Goal: Task Accomplishment & Management: Complete application form

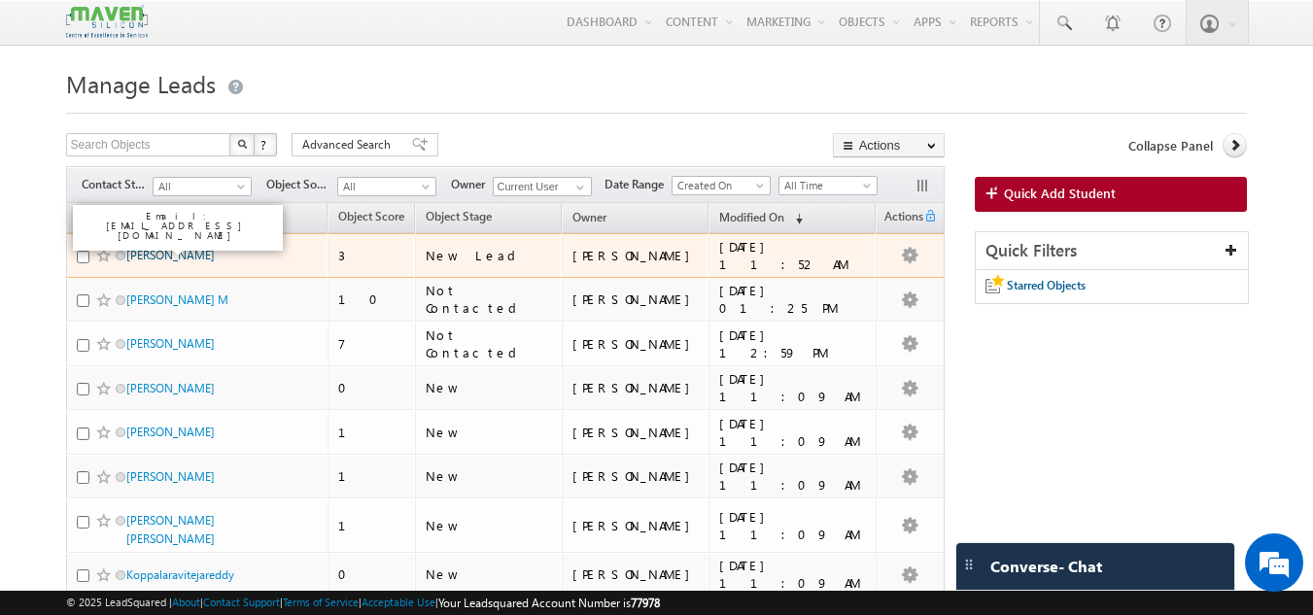
click at [212, 258] on link "[PERSON_NAME]" at bounding box center [170, 255] width 88 height 15
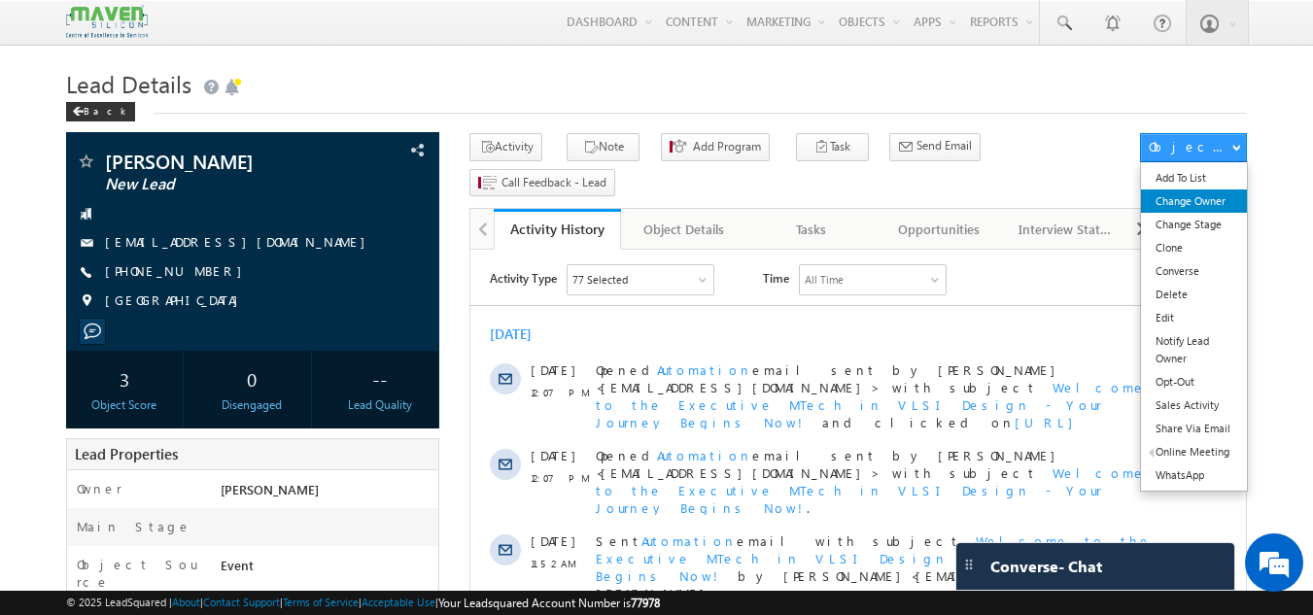
click at [1222, 212] on link "Change Owner" at bounding box center [1194, 201] width 106 height 23
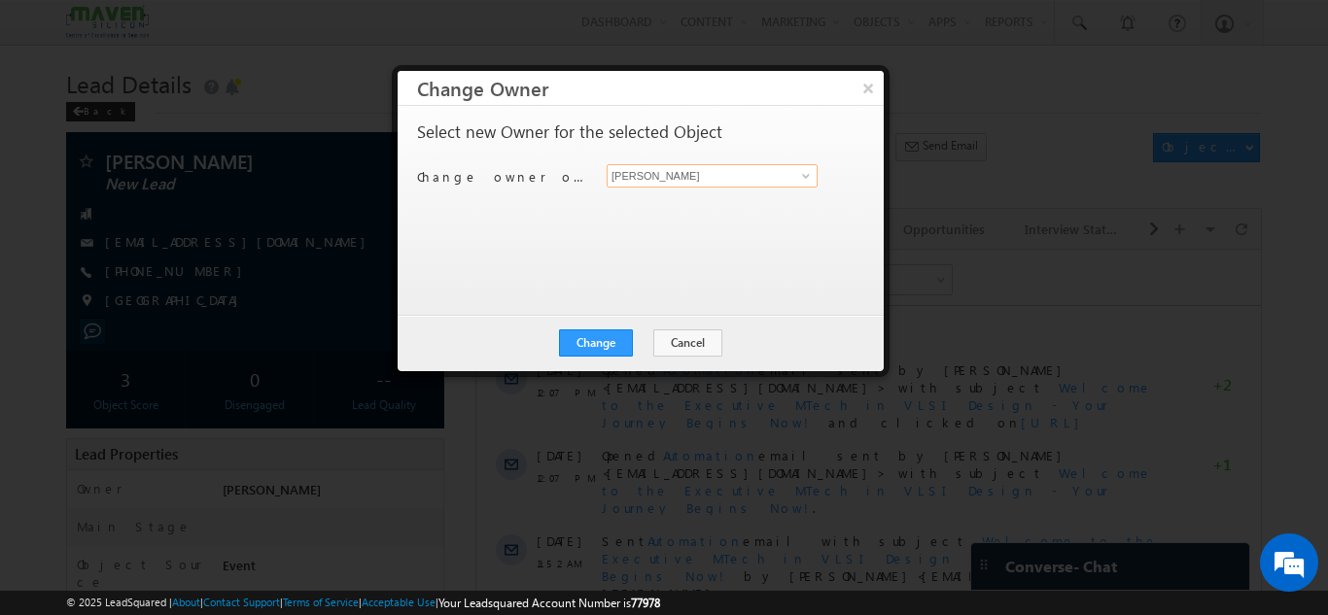
click at [685, 179] on input "[PERSON_NAME]" at bounding box center [712, 175] width 211 height 23
click at [782, 179] on input "[PERSON_NAME]" at bounding box center [712, 175] width 211 height 23
click at [809, 183] on span at bounding box center [806, 176] width 16 height 16
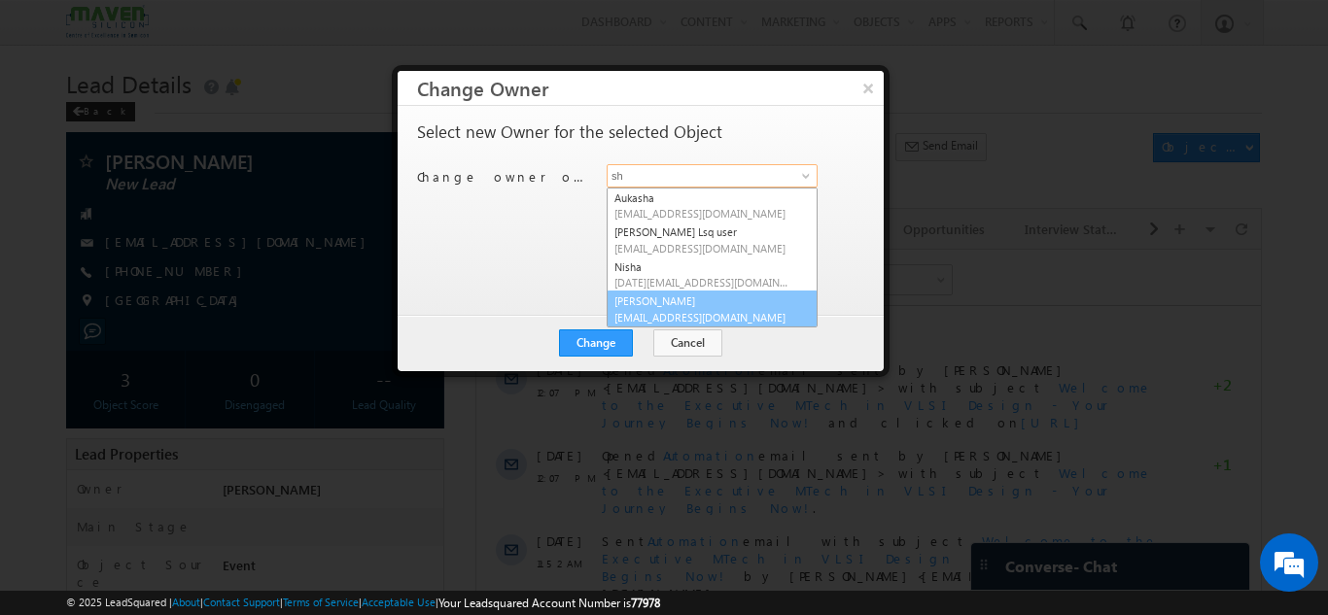
click at [725, 303] on link "[PERSON_NAME] [EMAIL_ADDRESS][DOMAIN_NAME]" at bounding box center [712, 309] width 211 height 37
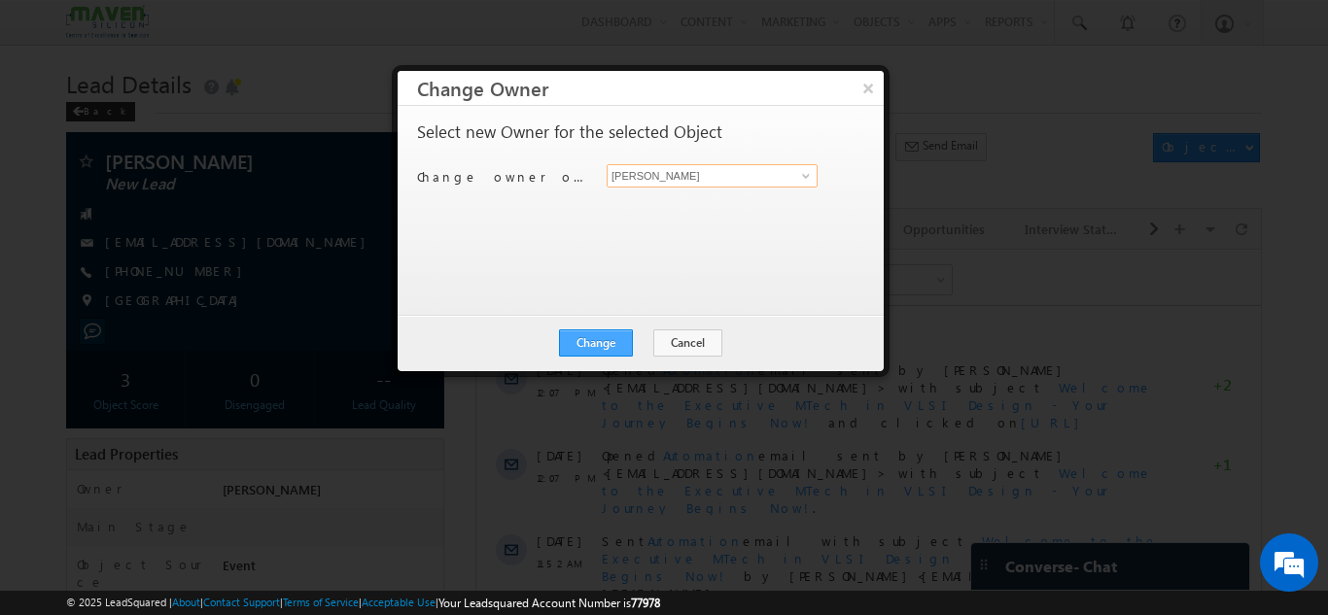
type input "[PERSON_NAME]"
click at [600, 338] on button "Change" at bounding box center [596, 343] width 74 height 27
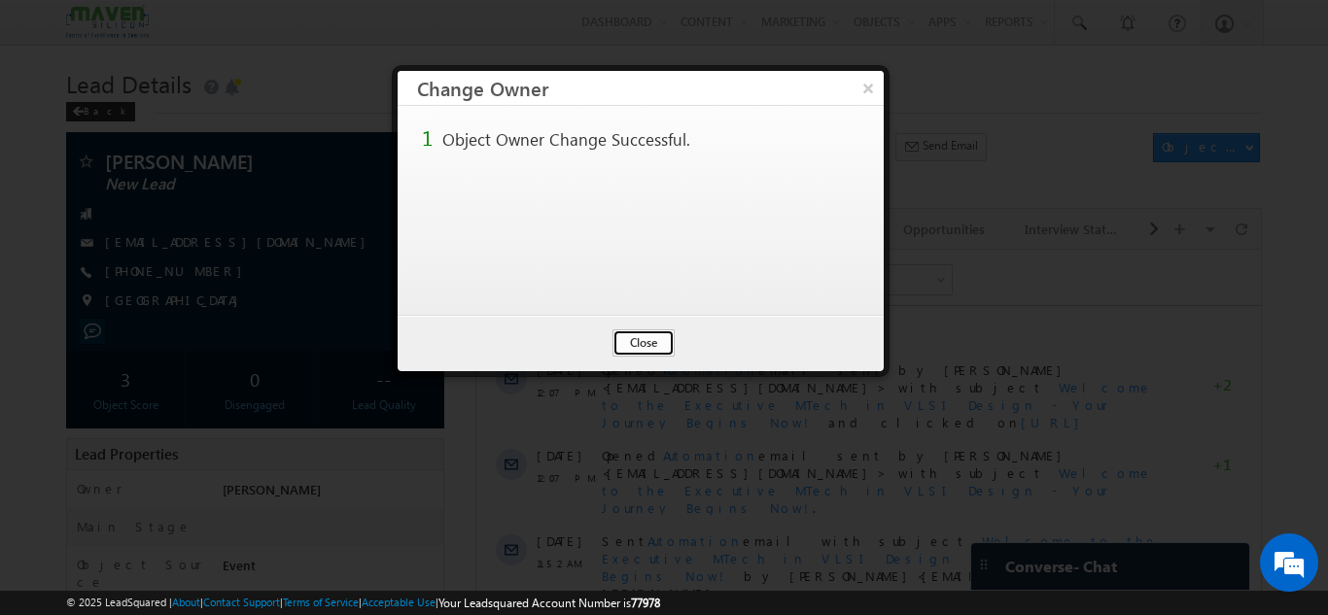
click at [667, 344] on button "Close" at bounding box center [643, 343] width 62 height 27
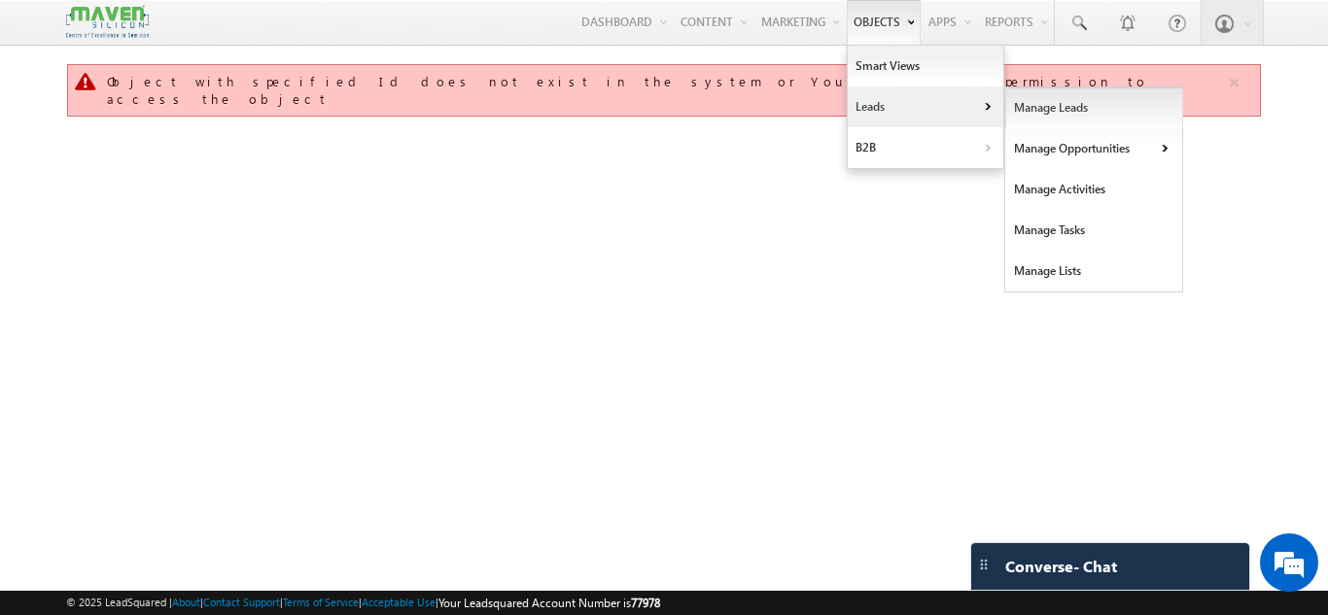
click at [1046, 106] on link "Manage Leads" at bounding box center [1094, 107] width 178 height 41
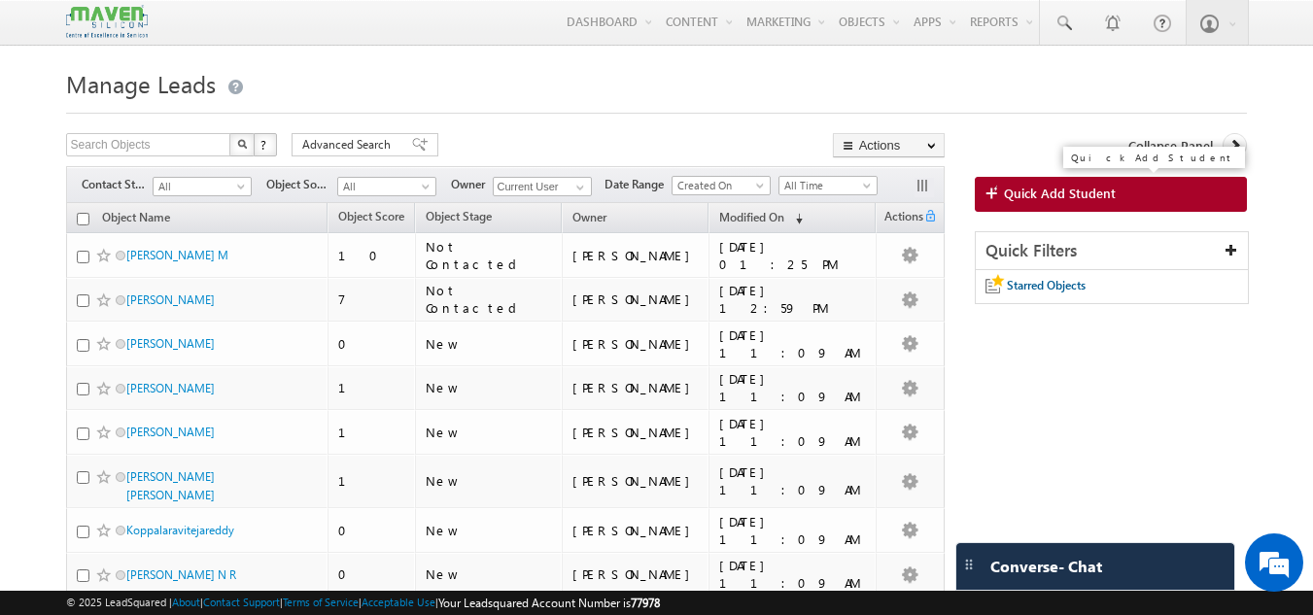
click at [1100, 196] on span "Quick Add Student" at bounding box center [1060, 193] width 112 height 17
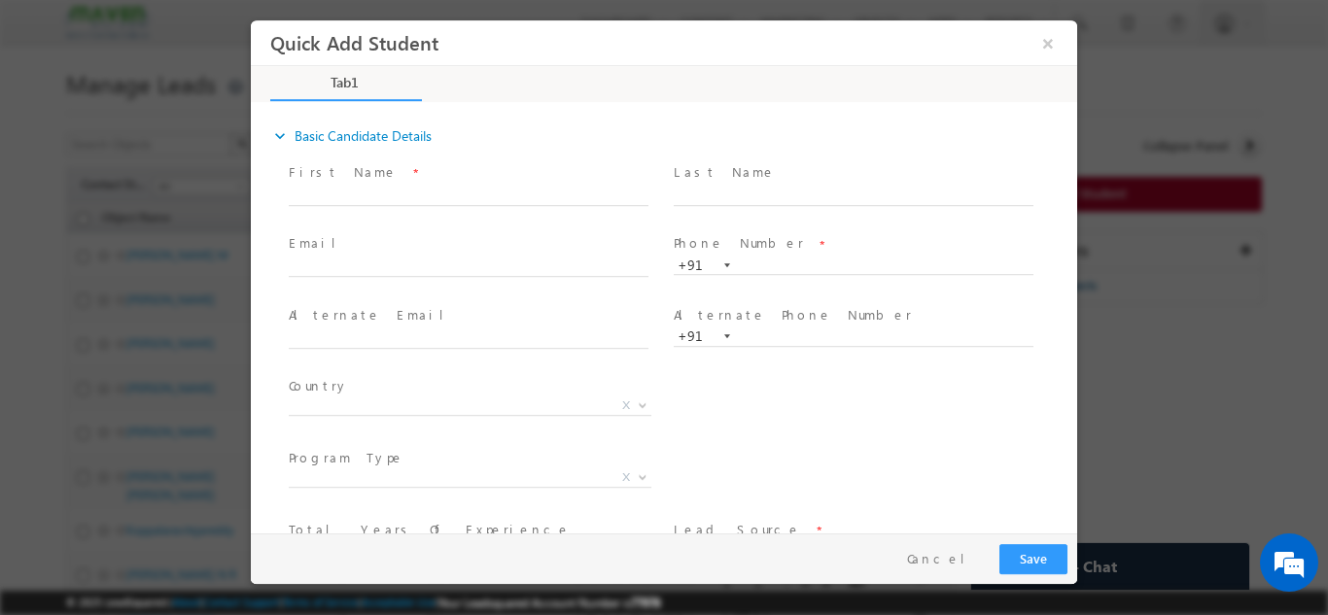
click at [472, 181] on span "First Name *" at bounding box center [468, 171] width 359 height 21
click at [474, 188] on input "text" at bounding box center [469, 195] width 360 height 19
paste input "9902191416"
type input "9902191416"
click at [324, 189] on input "9902191416" at bounding box center [469, 195] width 360 height 19
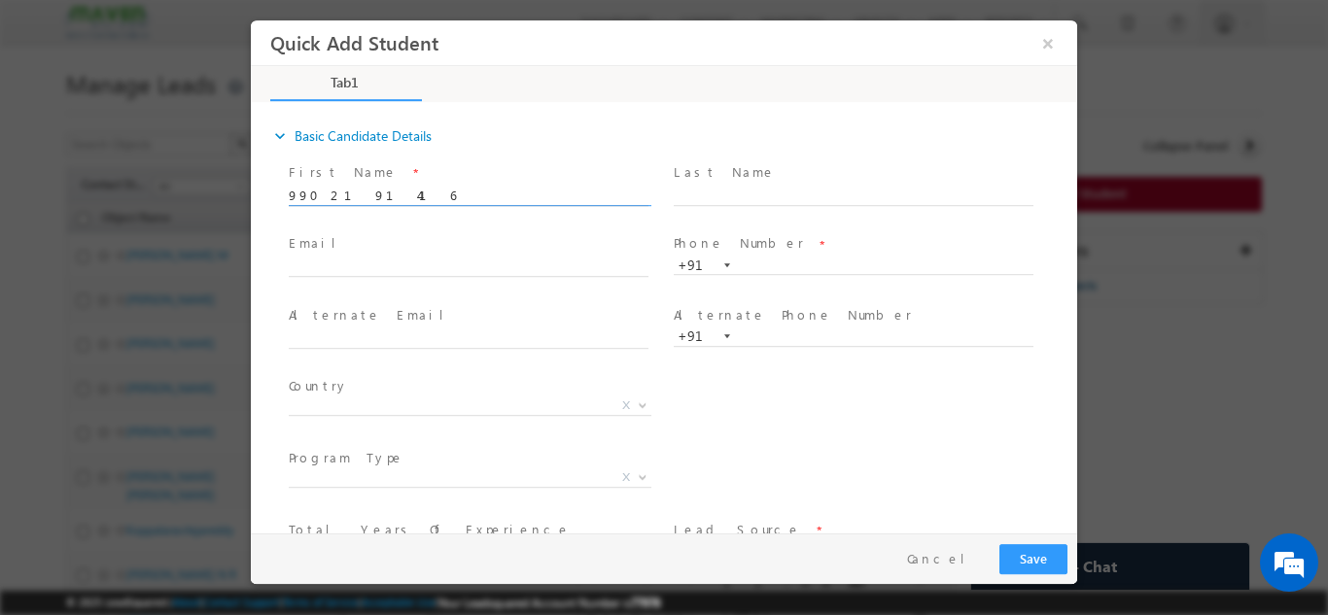
click at [324, 189] on input "9902191416" at bounding box center [469, 195] width 360 height 19
click at [794, 266] on input "text" at bounding box center [854, 265] width 360 height 19
paste input "9902191416"
type input "9902191416"
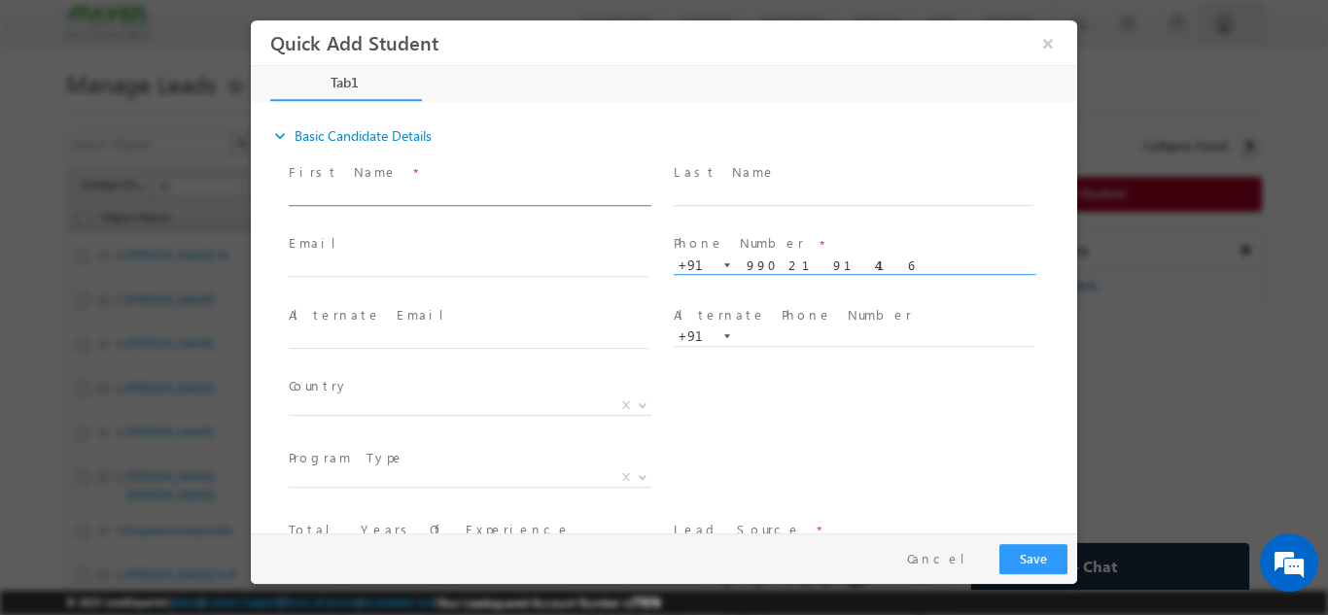
click at [417, 188] on input "text" at bounding box center [469, 195] width 360 height 19
paste input "Niranjan"
type input "Niranjan"
click at [709, 191] on input "text" at bounding box center [854, 195] width 360 height 19
paste input "[PERSON_NAME]"
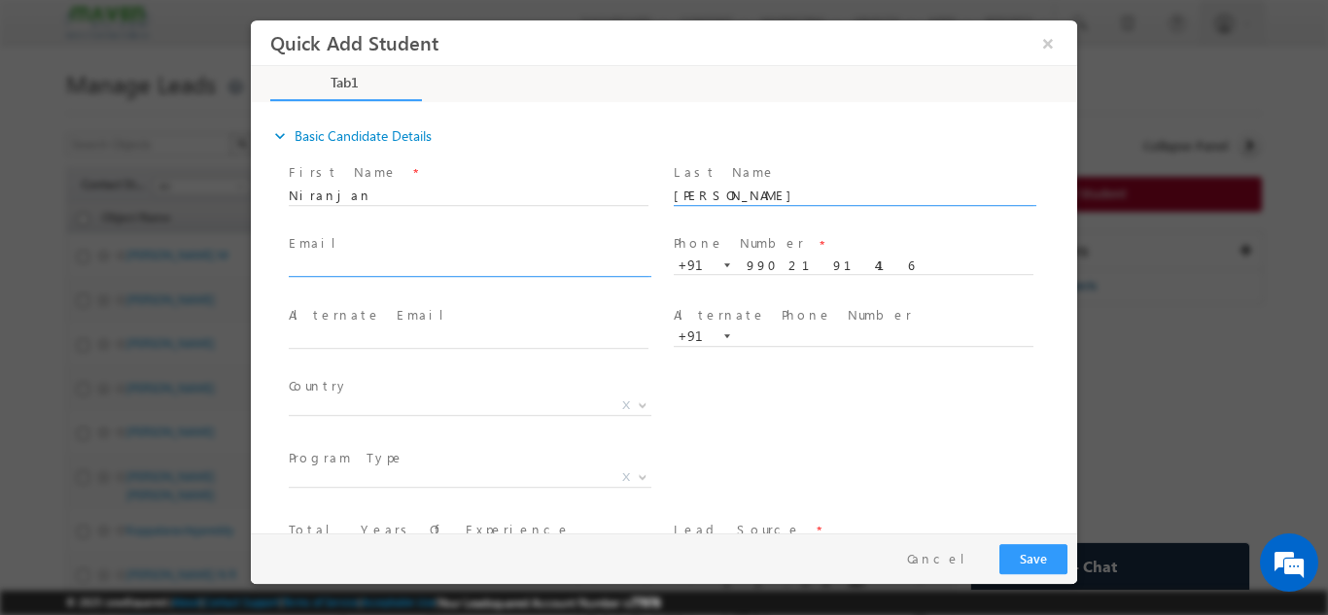
type input "[PERSON_NAME]"
click at [330, 260] on input "text" at bounding box center [469, 267] width 360 height 19
paste input "[DOMAIN_NAME][EMAIL_ADDRESS][DOMAIN_NAME]"
type input "[DOMAIN_NAME][EMAIL_ADDRESS][DOMAIN_NAME]"
click at [446, 407] on span "X" at bounding box center [470, 405] width 363 height 19
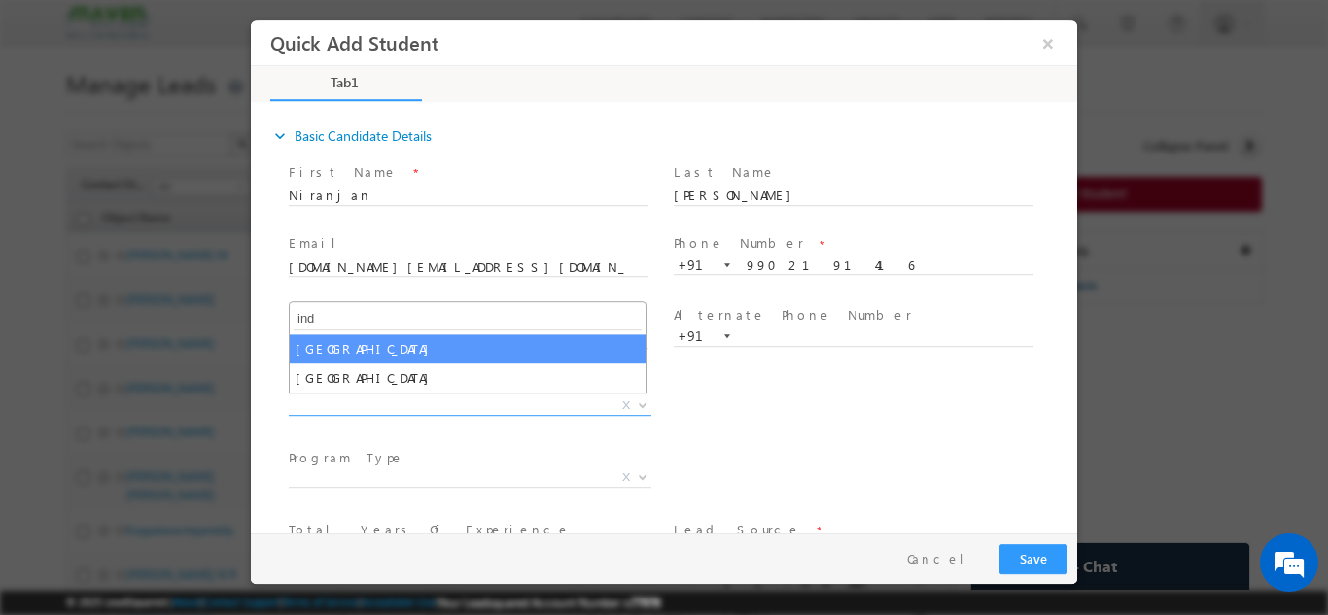
type input "ind"
select select "[GEOGRAPHIC_DATA]"
select select
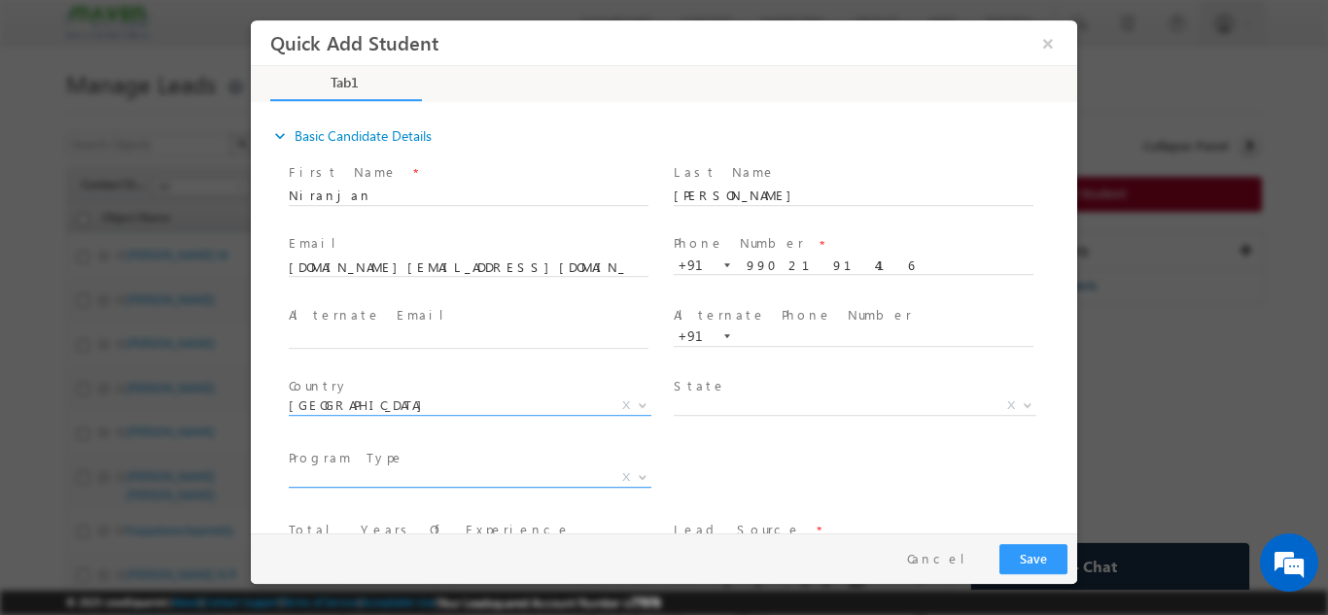
scroll to position [97, 0]
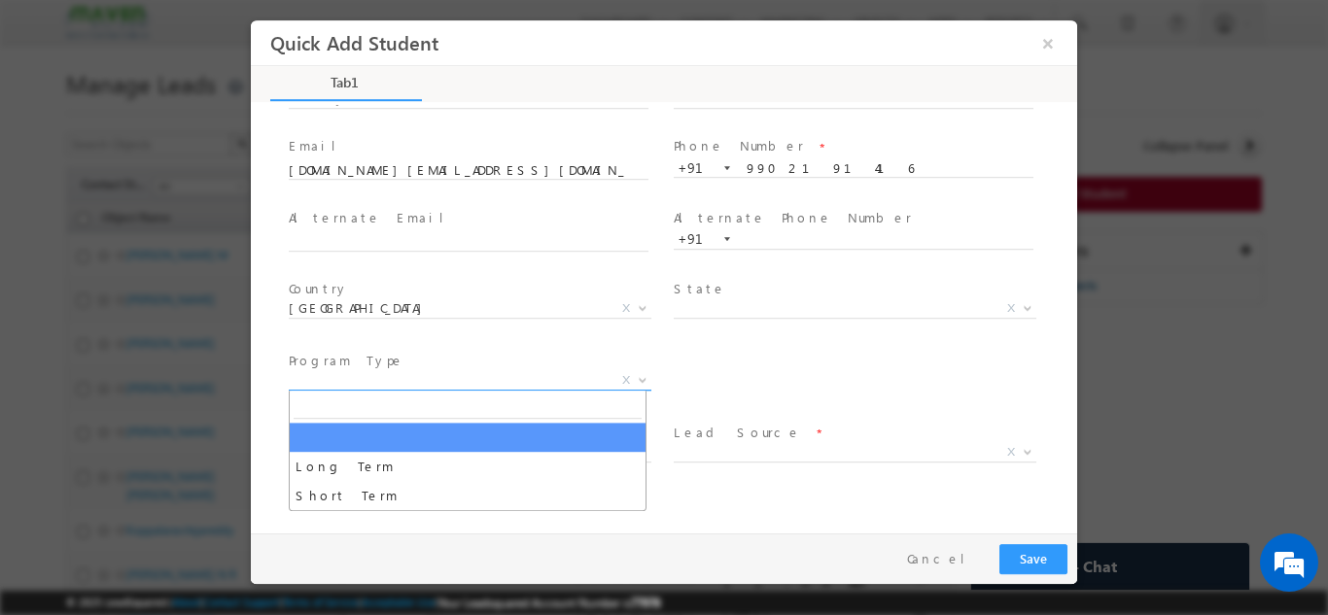
click at [406, 384] on span "X" at bounding box center [470, 379] width 363 height 19
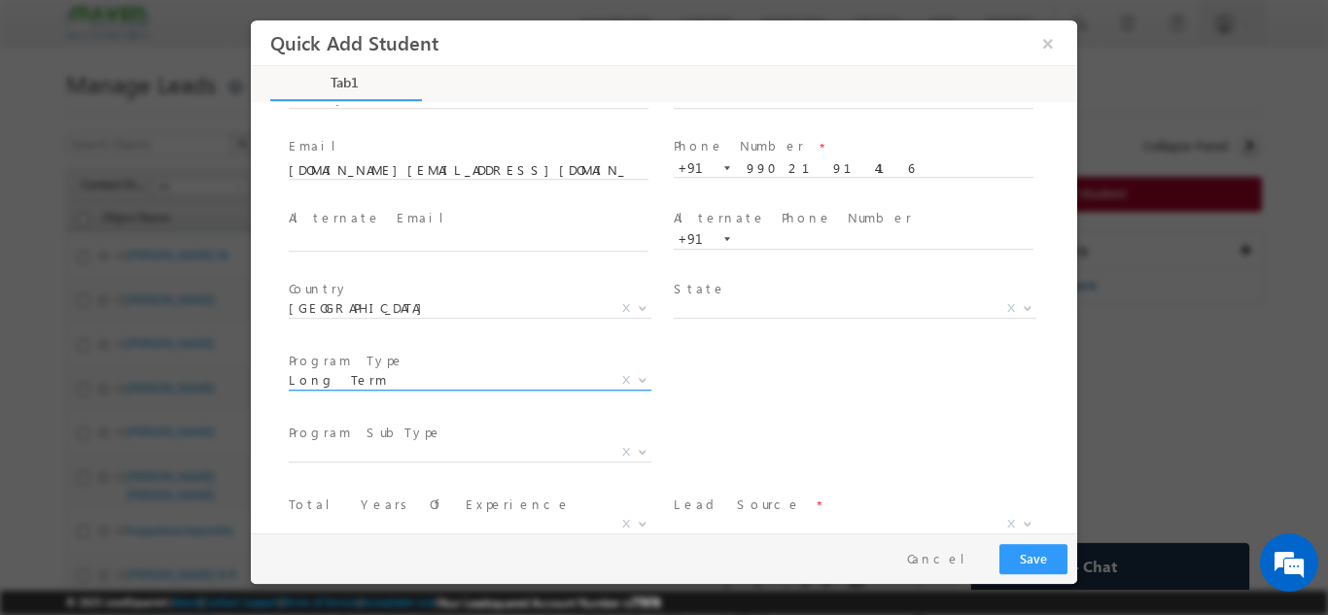
click at [399, 385] on span "Long Term" at bounding box center [447, 378] width 316 height 17
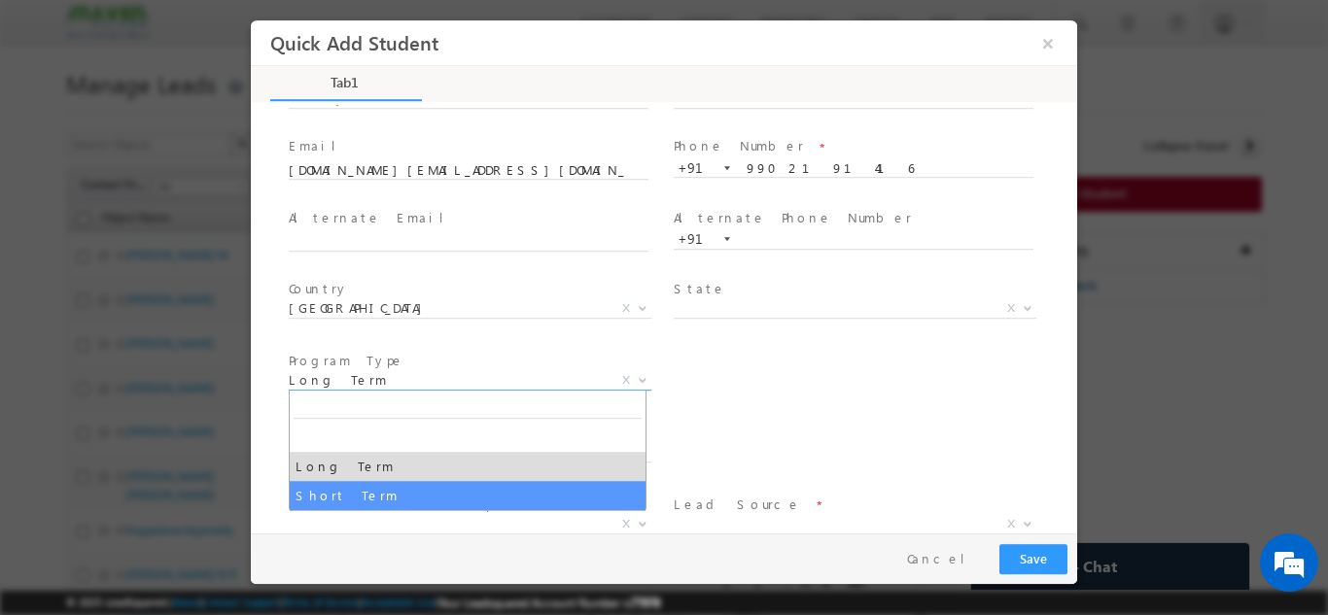
select select "Short Term"
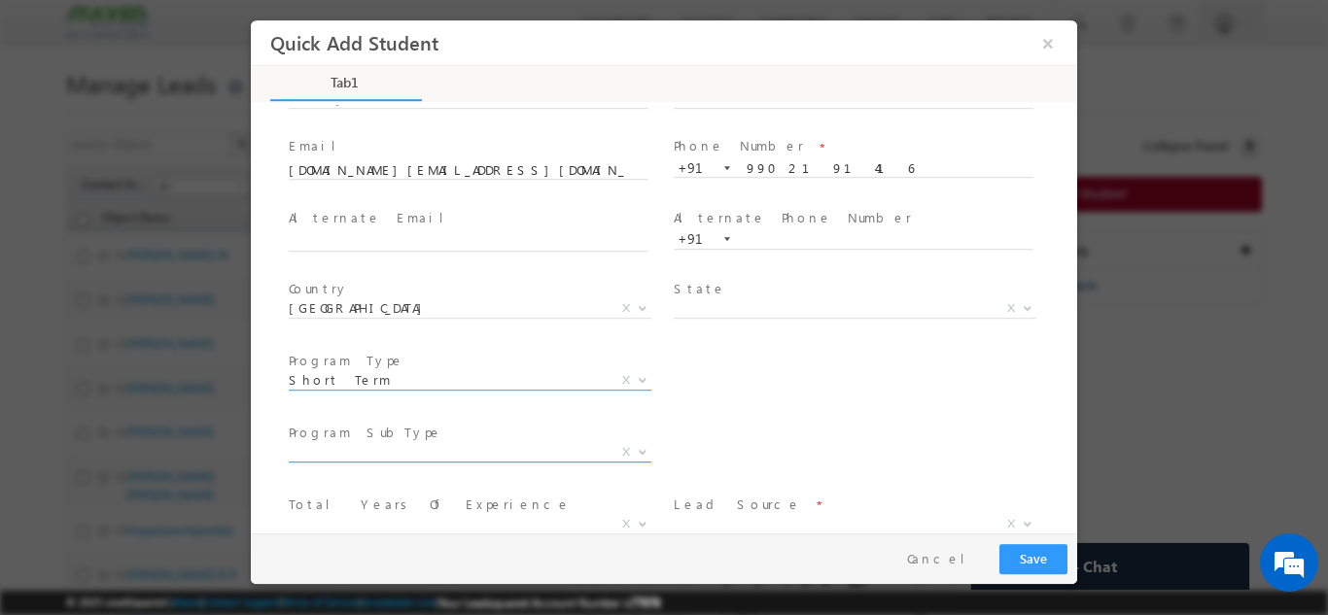
click at [373, 457] on span "X" at bounding box center [470, 451] width 363 height 19
click at [799, 435] on div "Program SubType * X Program Name * Executive M.Tech in VLSI Design Advanced VLS…" at bounding box center [681, 454] width 792 height 72
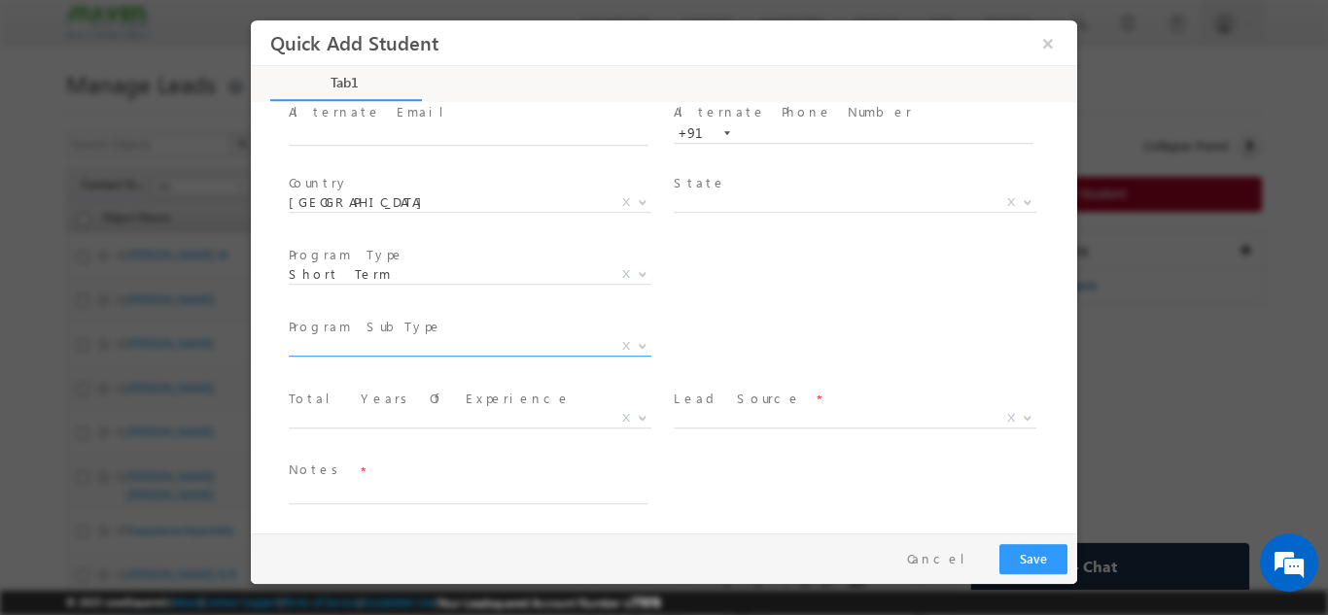
scroll to position [205, 0]
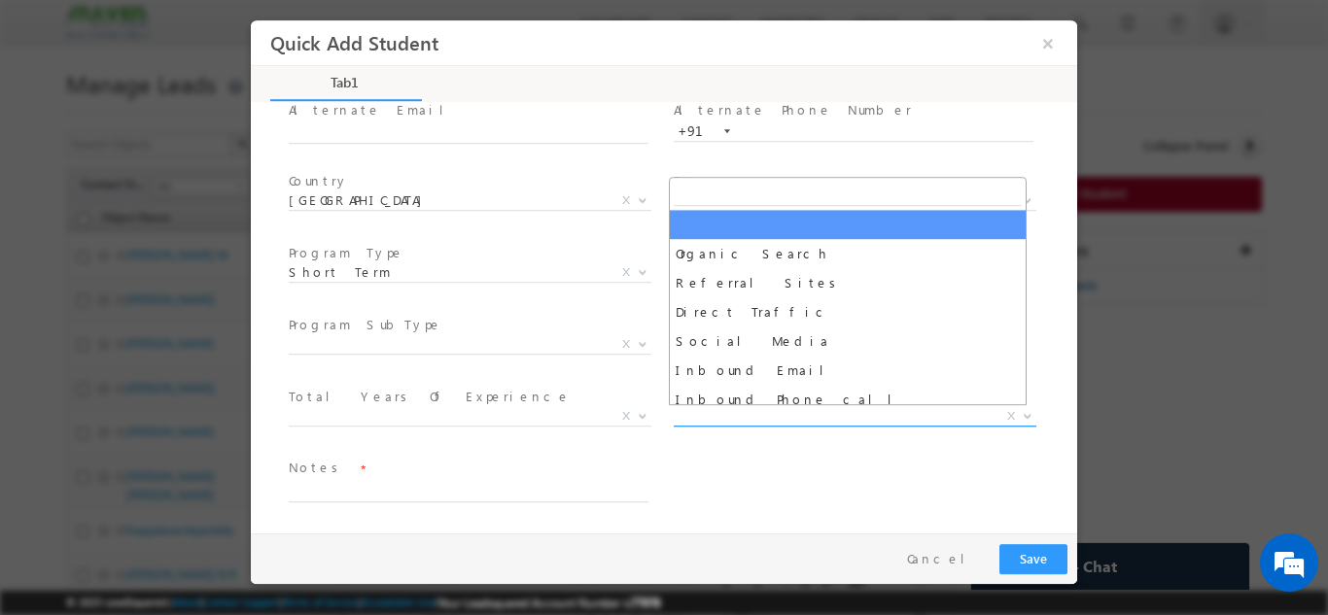
click at [726, 419] on span "X" at bounding box center [855, 415] width 363 height 19
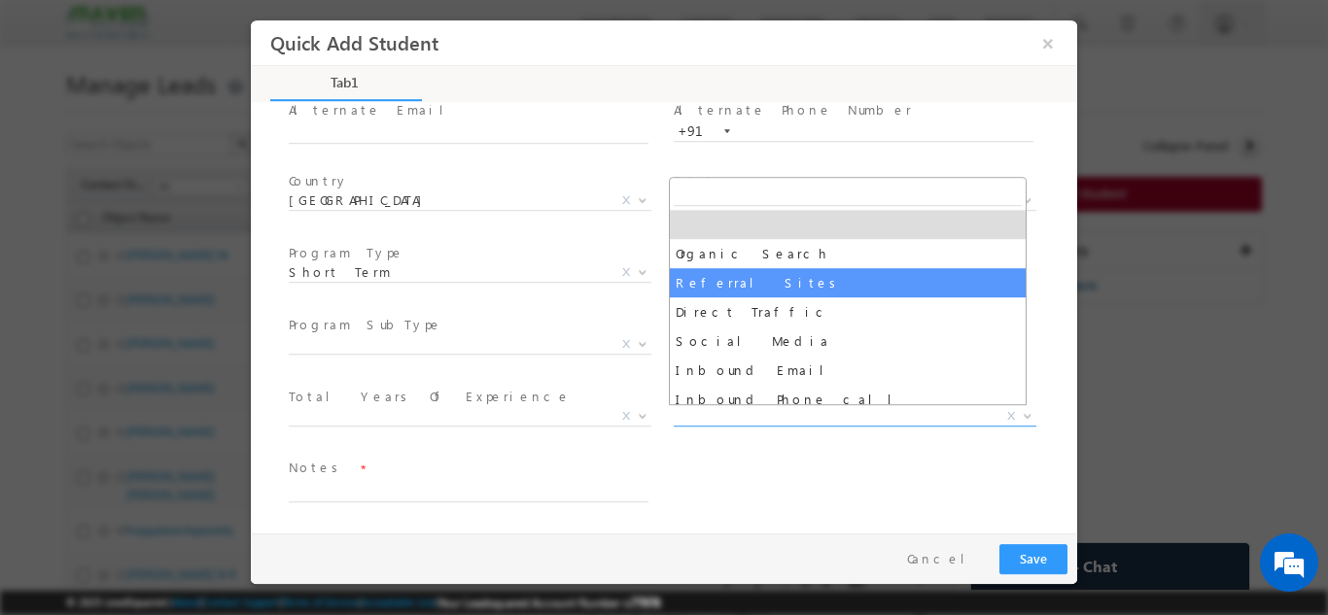
select select "Referral Sites"
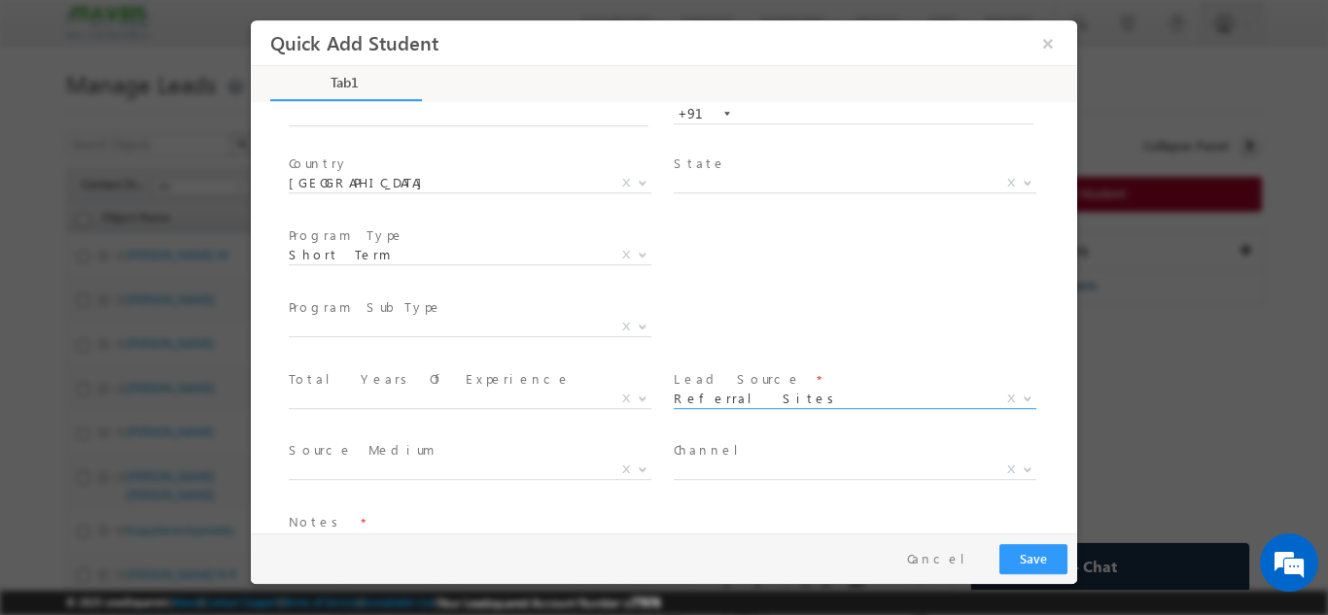
scroll to position [276, 0]
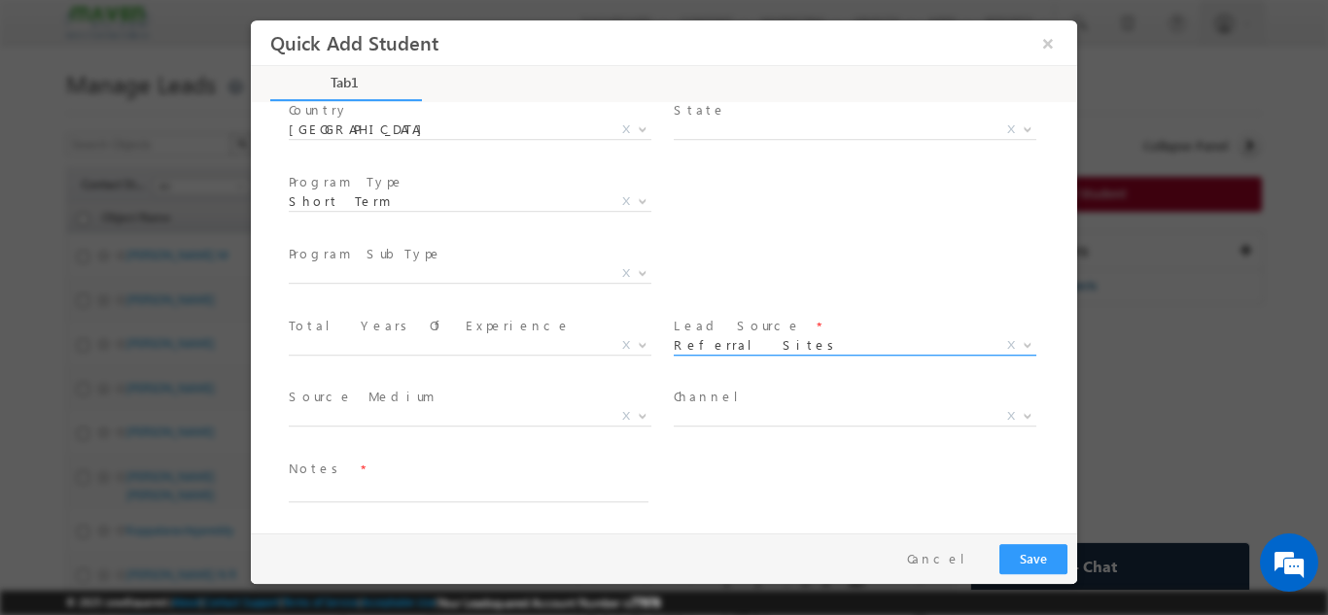
click at [724, 335] on span "Referral Sites" at bounding box center [832, 343] width 316 height 17
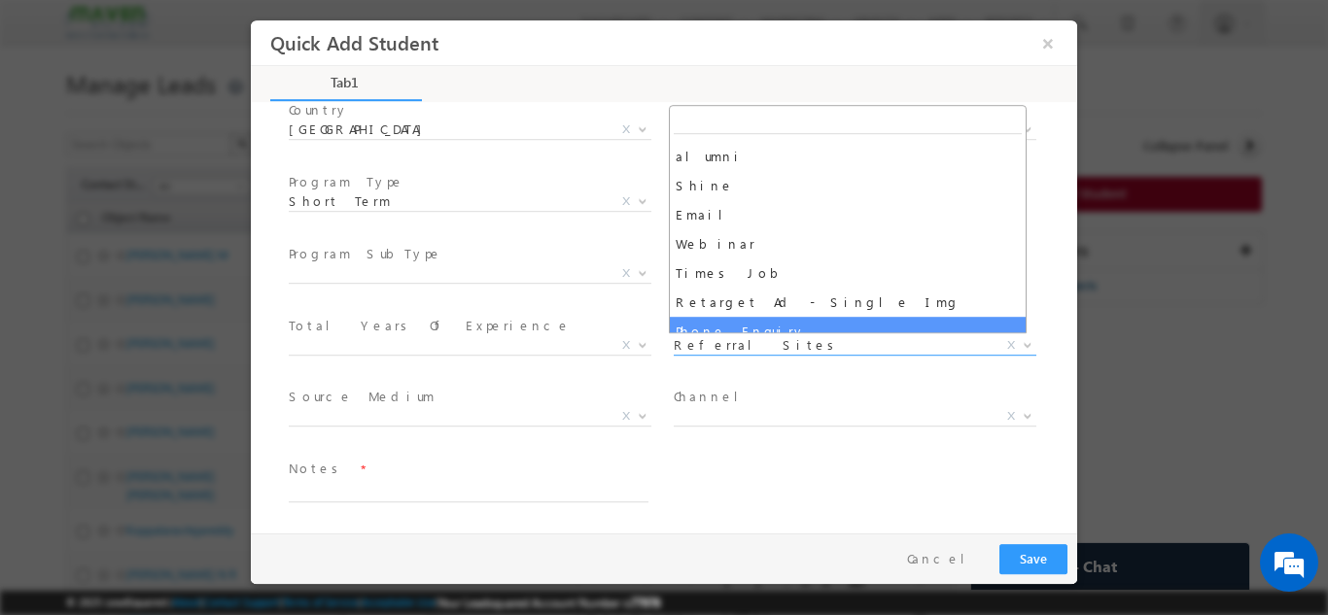
scroll to position [748, 0]
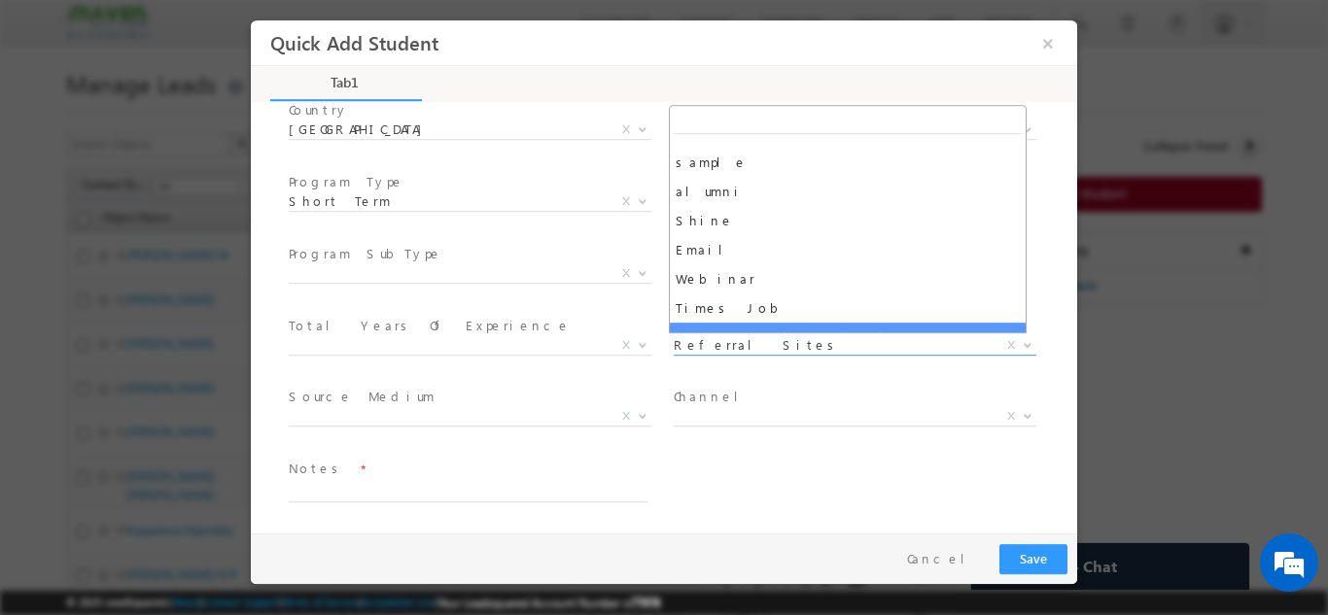
click at [812, 481] on div "Notes *" at bounding box center [681, 490] width 792 height 72
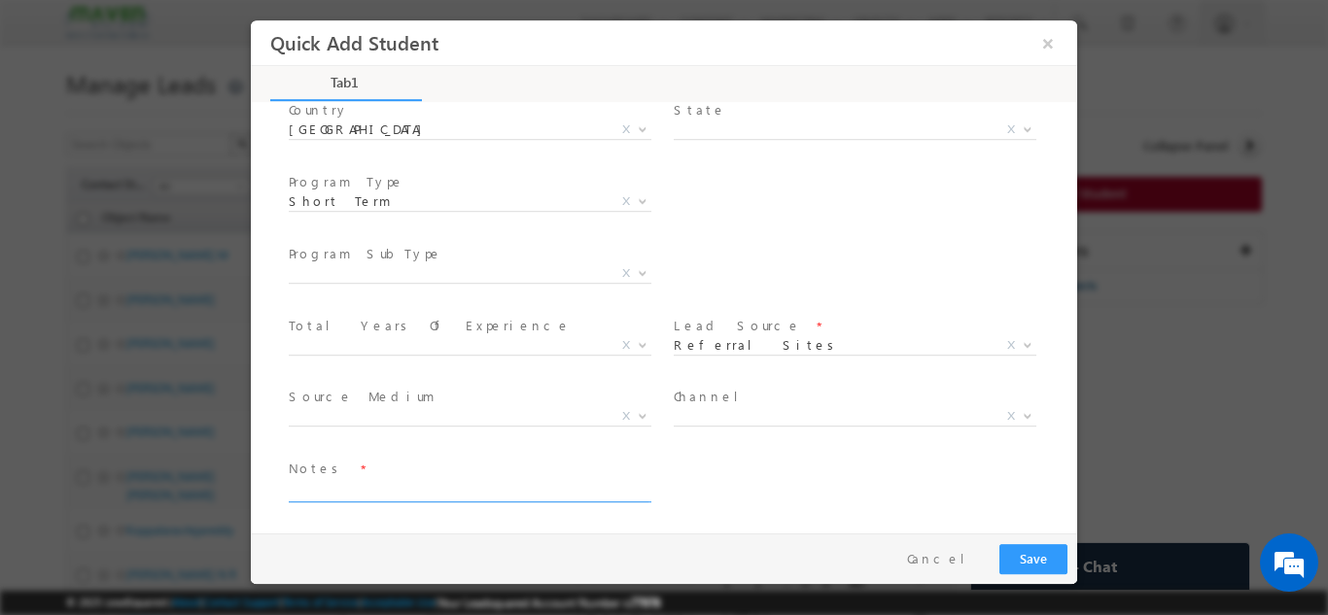
click at [436, 497] on textarea at bounding box center [469, 490] width 360 height 22
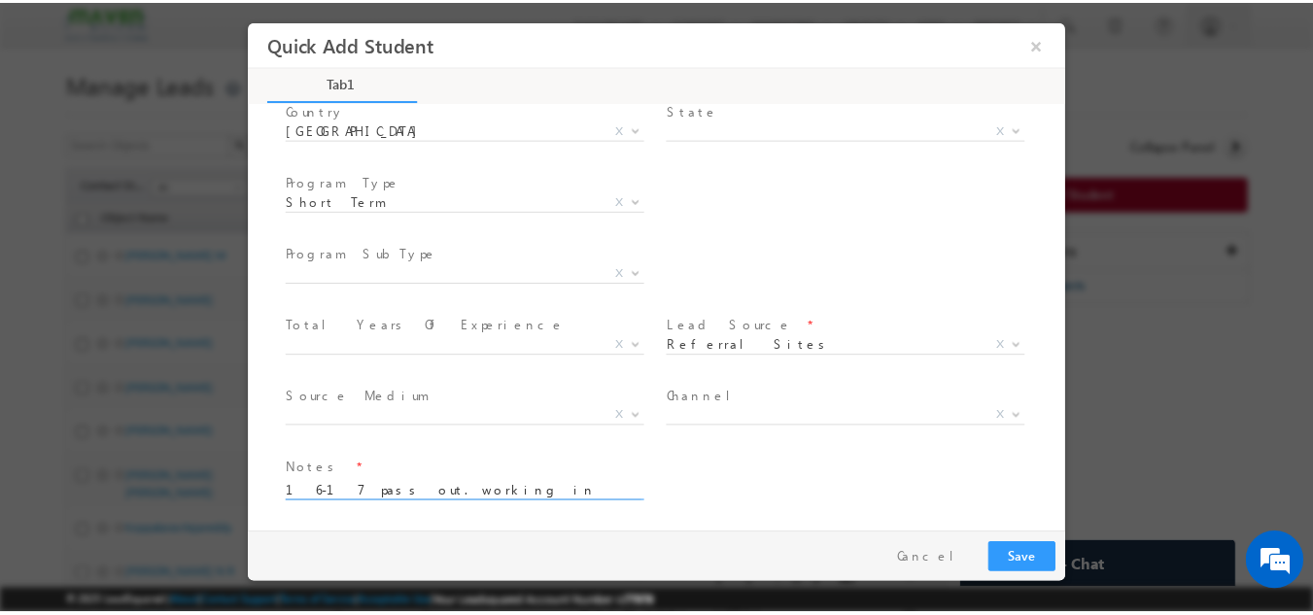
scroll to position [4, 0]
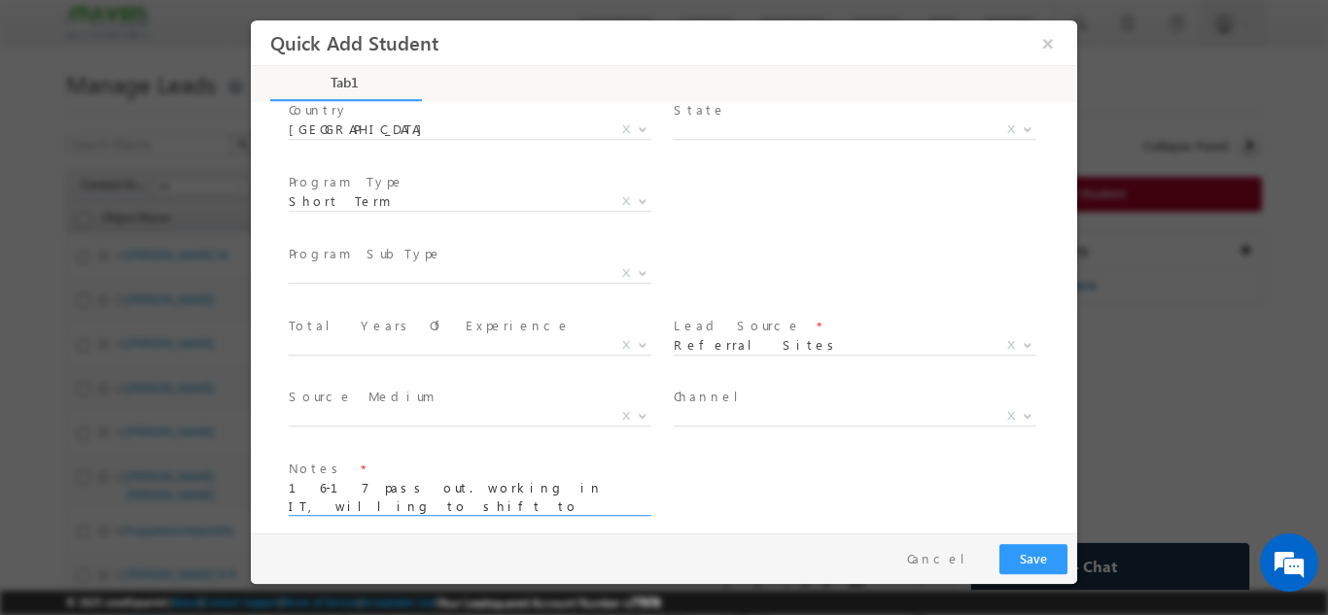
type textarea "16-17 pass out. working in IT, willing to shift to VLSI dom., pitched IIT R / M…"
click at [1048, 544] on button "Save" at bounding box center [1033, 558] width 68 height 30
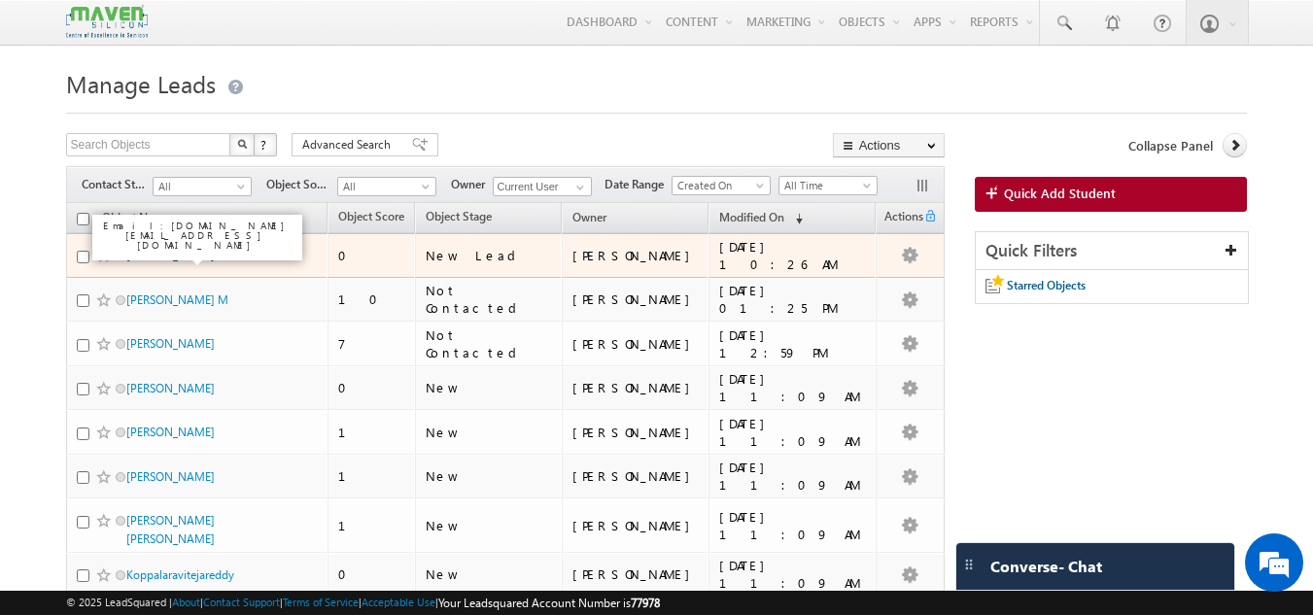
click at [191, 259] on link "[PERSON_NAME] G M" at bounding box center [182, 255] width 113 height 15
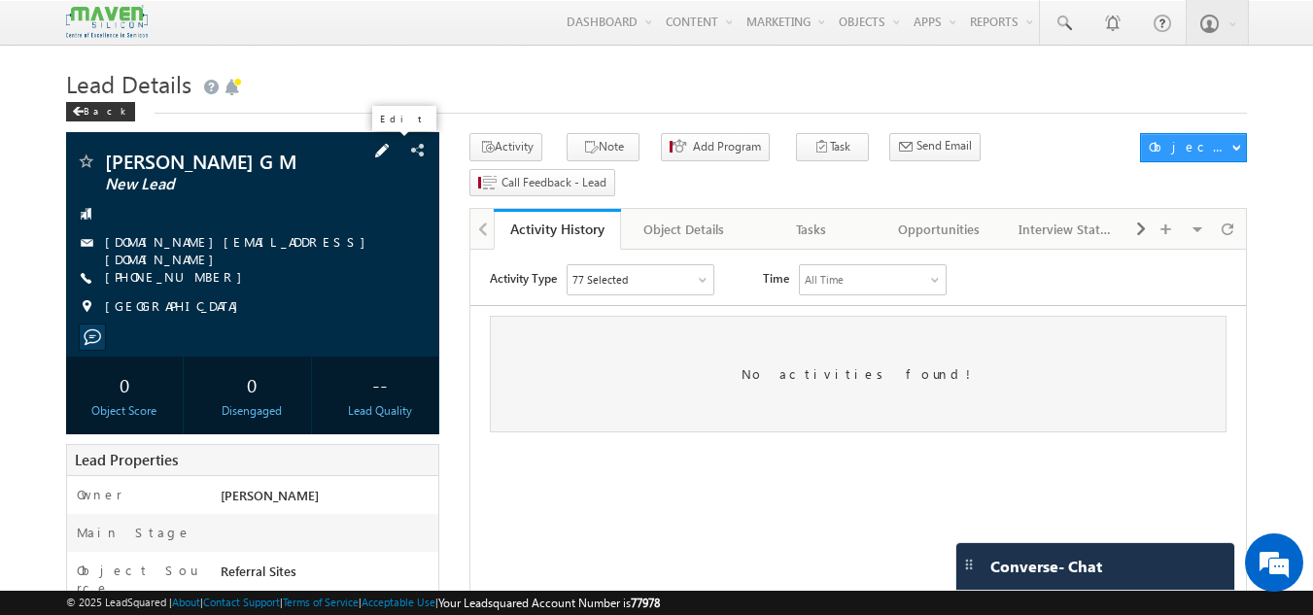
click at [393, 155] on span at bounding box center [381, 150] width 21 height 21
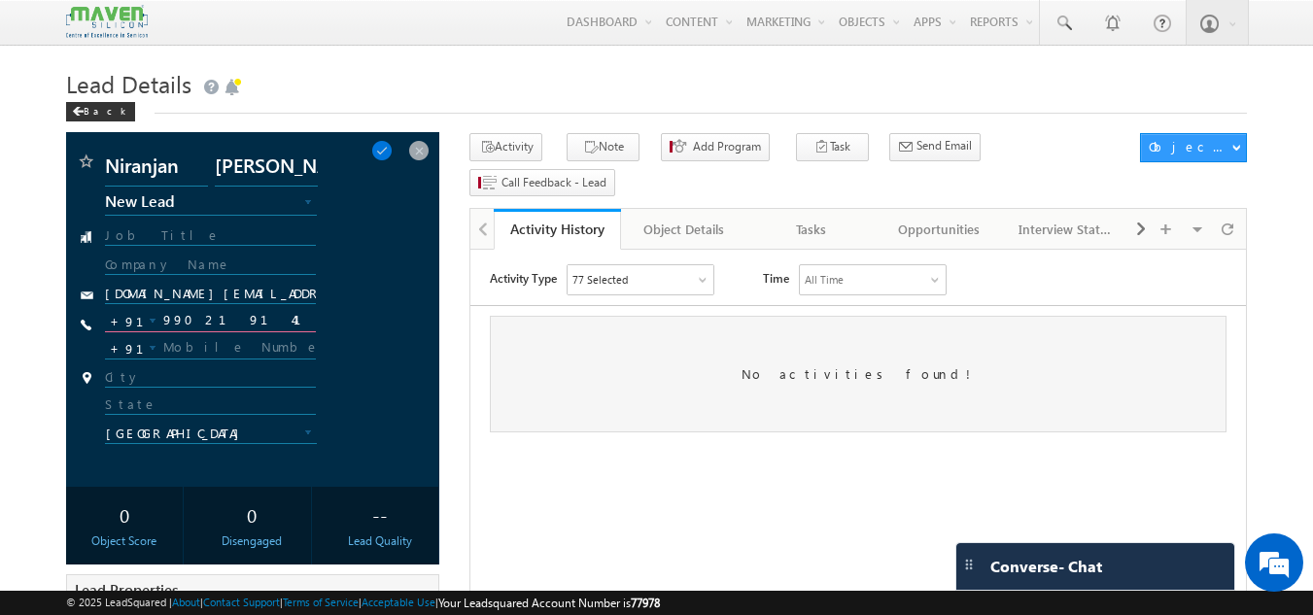
click at [182, 319] on input "9902191416" at bounding box center [211, 320] width 212 height 23
click at [427, 145] on span at bounding box center [418, 150] width 21 height 21
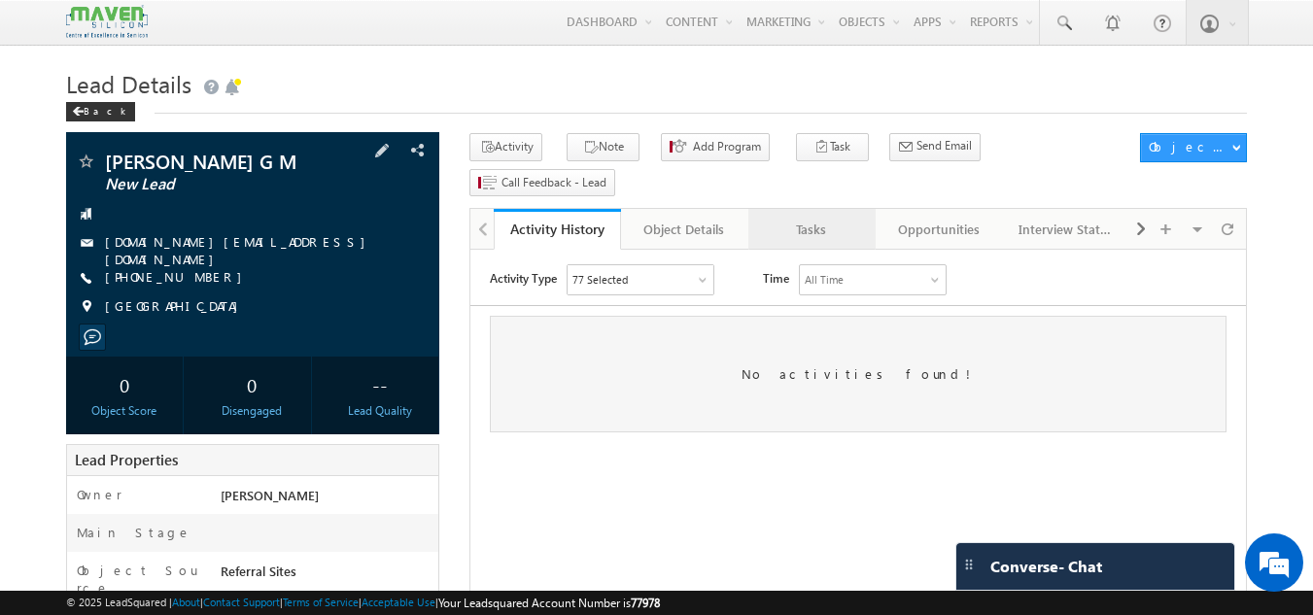
click at [822, 218] on div "Tasks" at bounding box center [811, 229] width 94 height 23
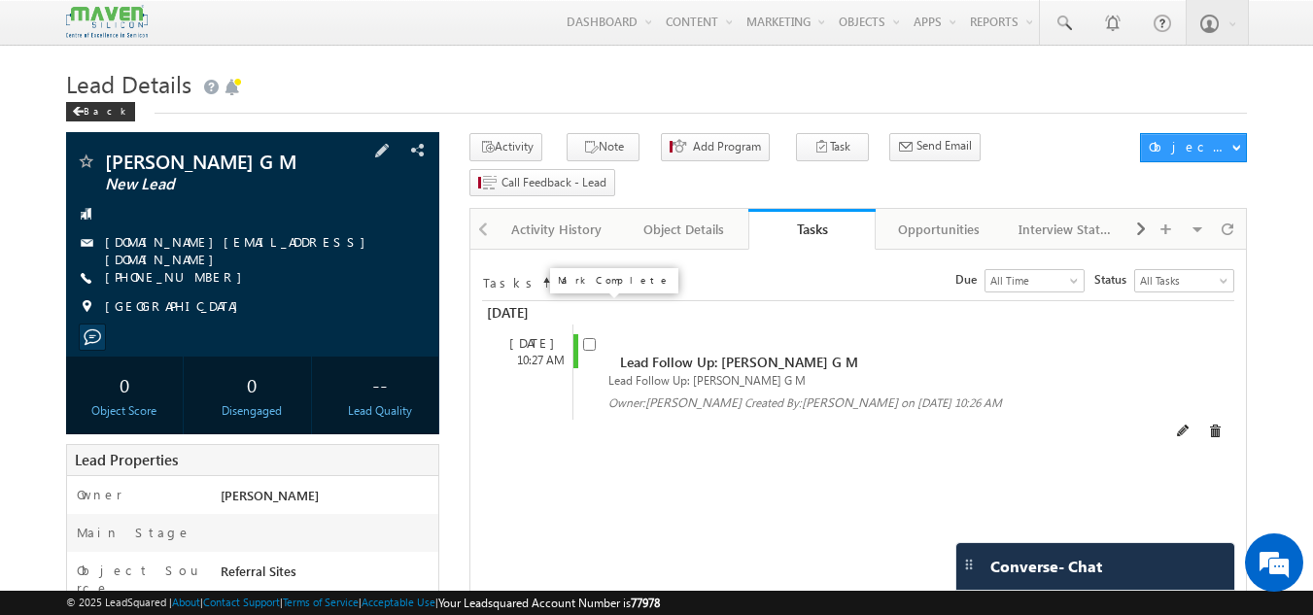
click at [591, 338] on input "checkbox" at bounding box center [589, 344] width 13 height 13
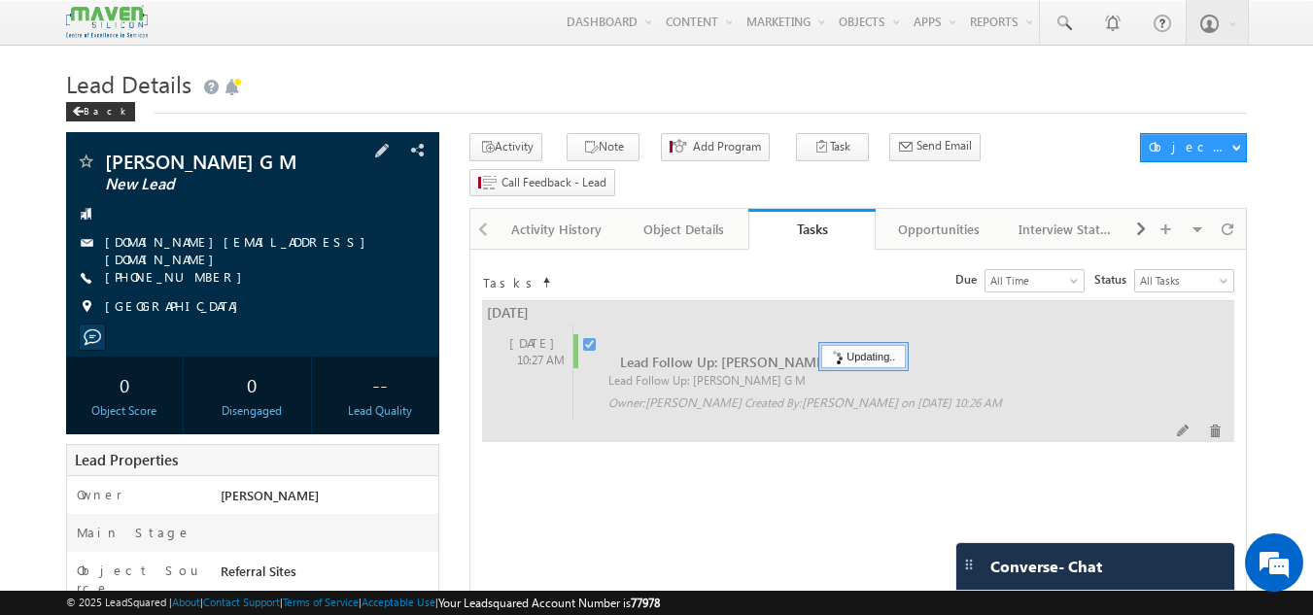
checkbox input "false"
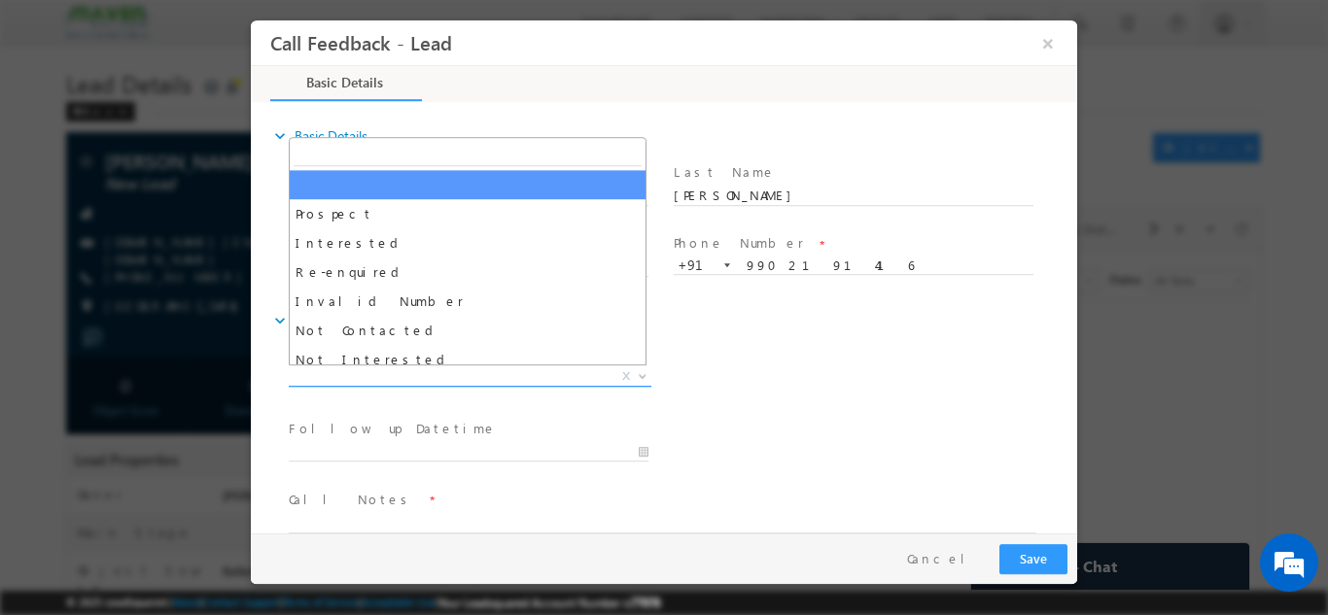
click at [369, 375] on span "X" at bounding box center [470, 375] width 363 height 19
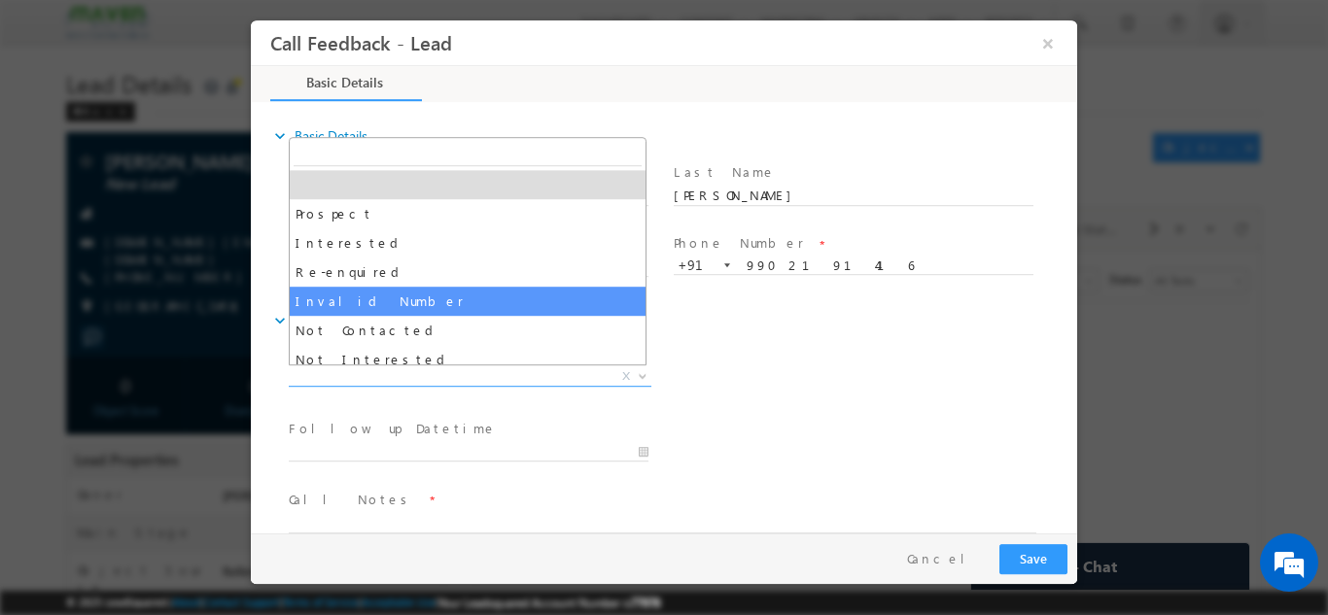
scroll to position [97, 0]
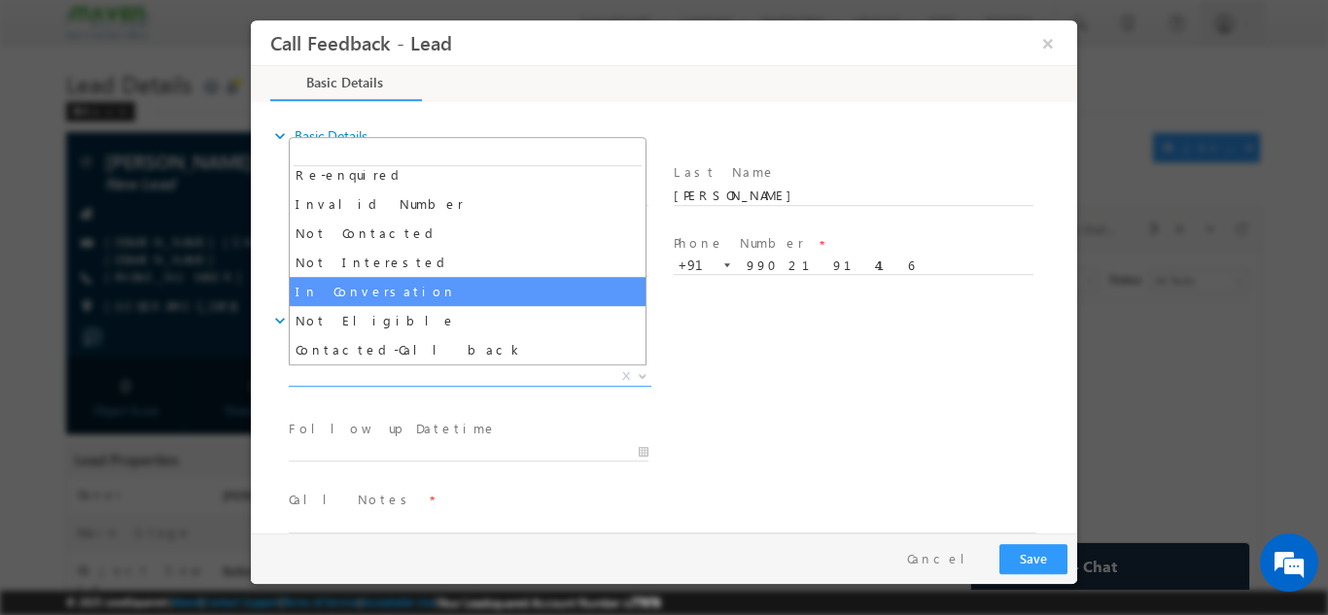
select select "In Conversation"
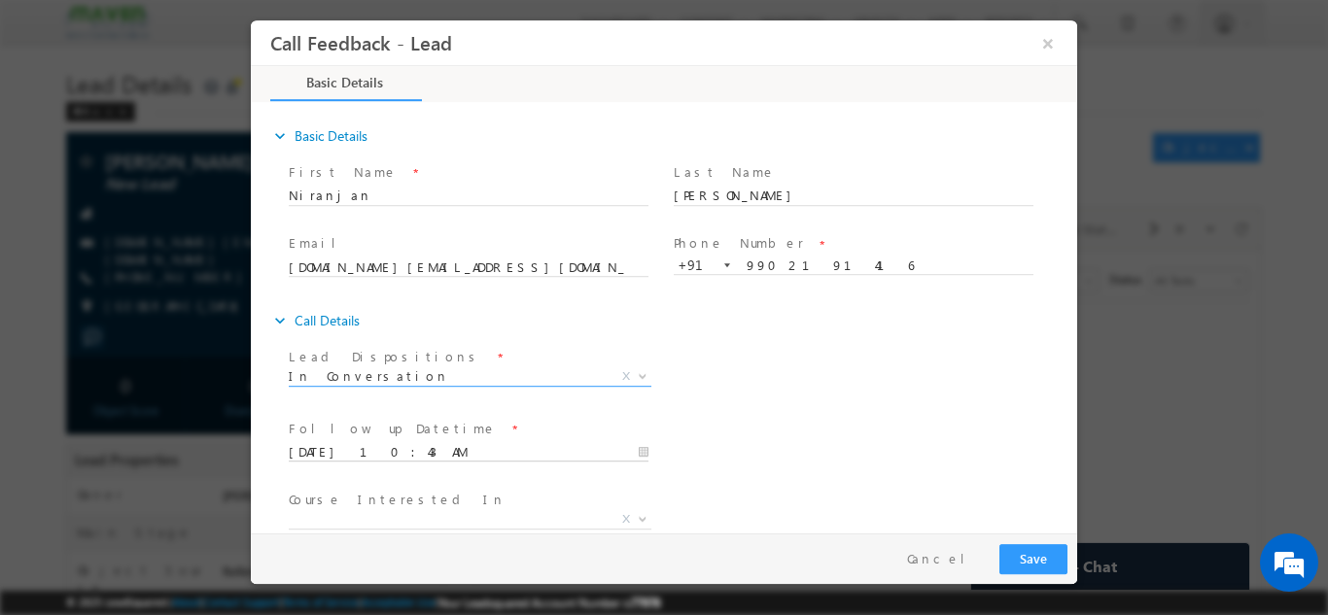
click at [381, 453] on input "[DATE] 10:43 AM" at bounding box center [469, 451] width 360 height 19
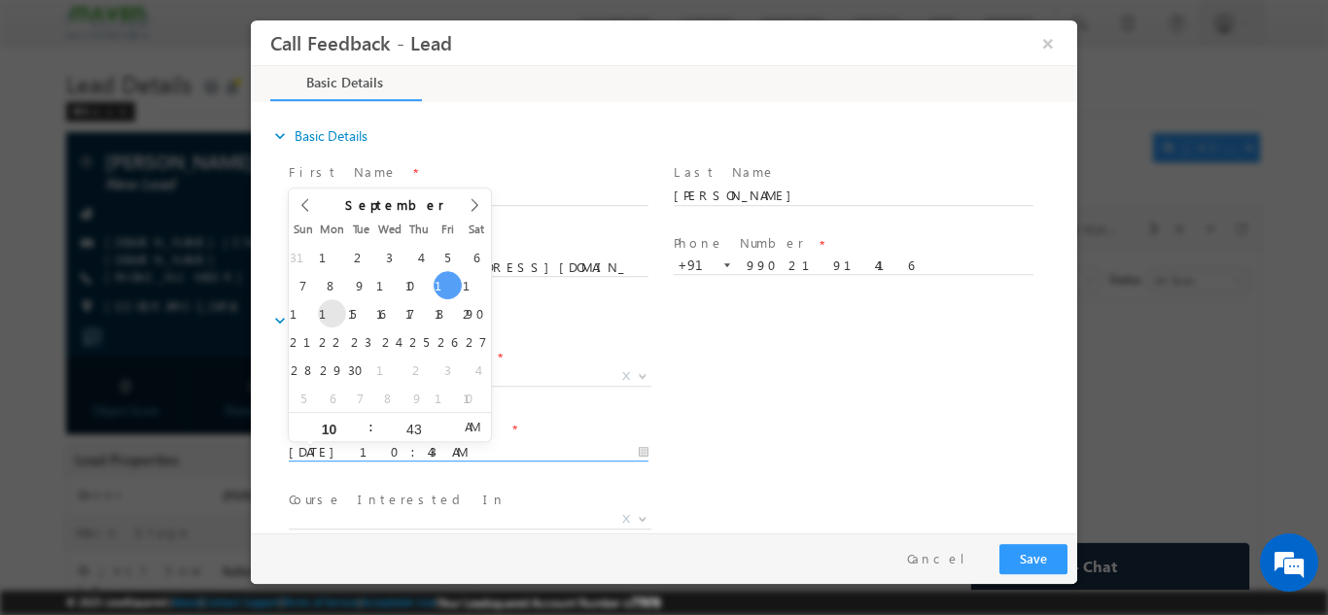
type input "[DATE] 10:43 AM"
click at [723, 371] on div "Lead Dispositions * Prospect Interested Re-enquired Invalid Number Not Contacte…" at bounding box center [681, 378] width 792 height 72
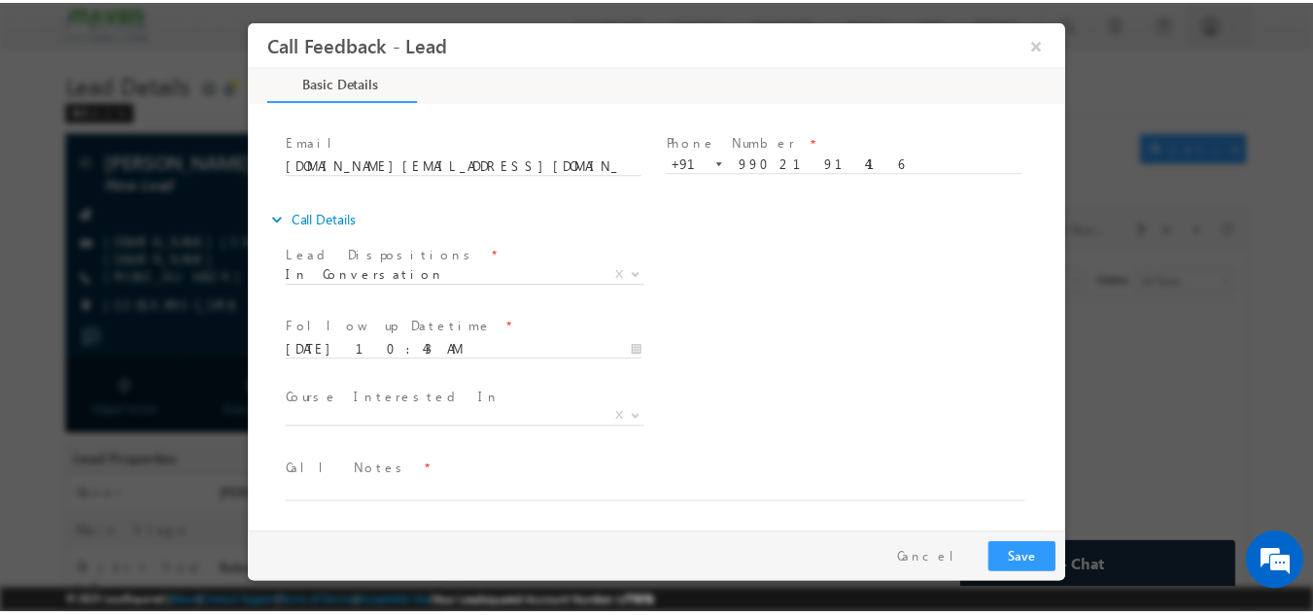
scroll to position [103, 0]
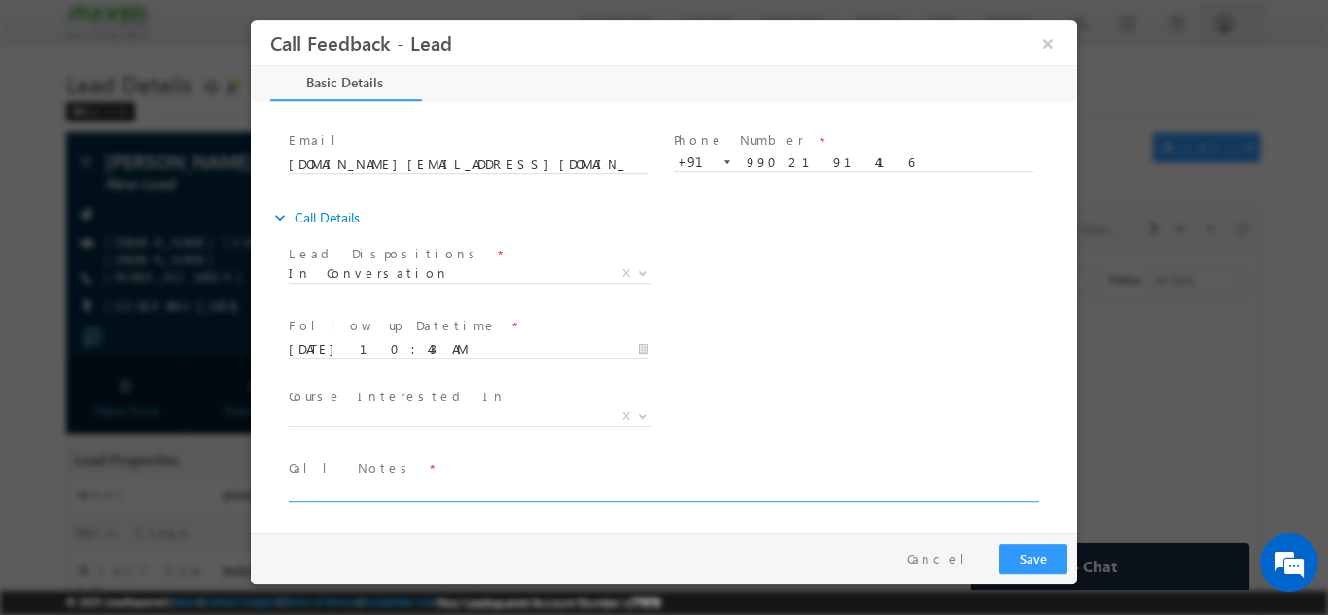
click at [368, 482] on textarea at bounding box center [662, 490] width 747 height 22
type textarea "Need time to discuss. Will call back."
click at [1039, 558] on button "Save" at bounding box center [1033, 558] width 68 height 30
